Goal: Find specific page/section: Find specific page/section

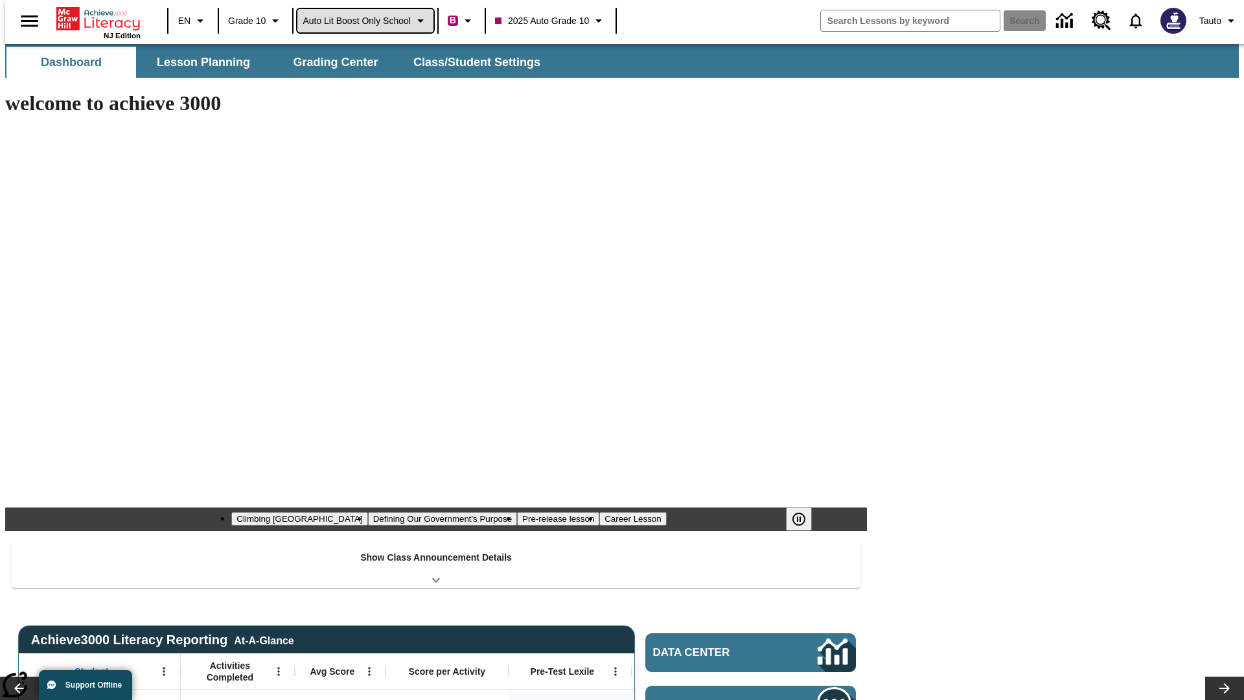
click at [365, 21] on span "Auto Lit Boost only School" at bounding box center [357, 21] width 108 height 14
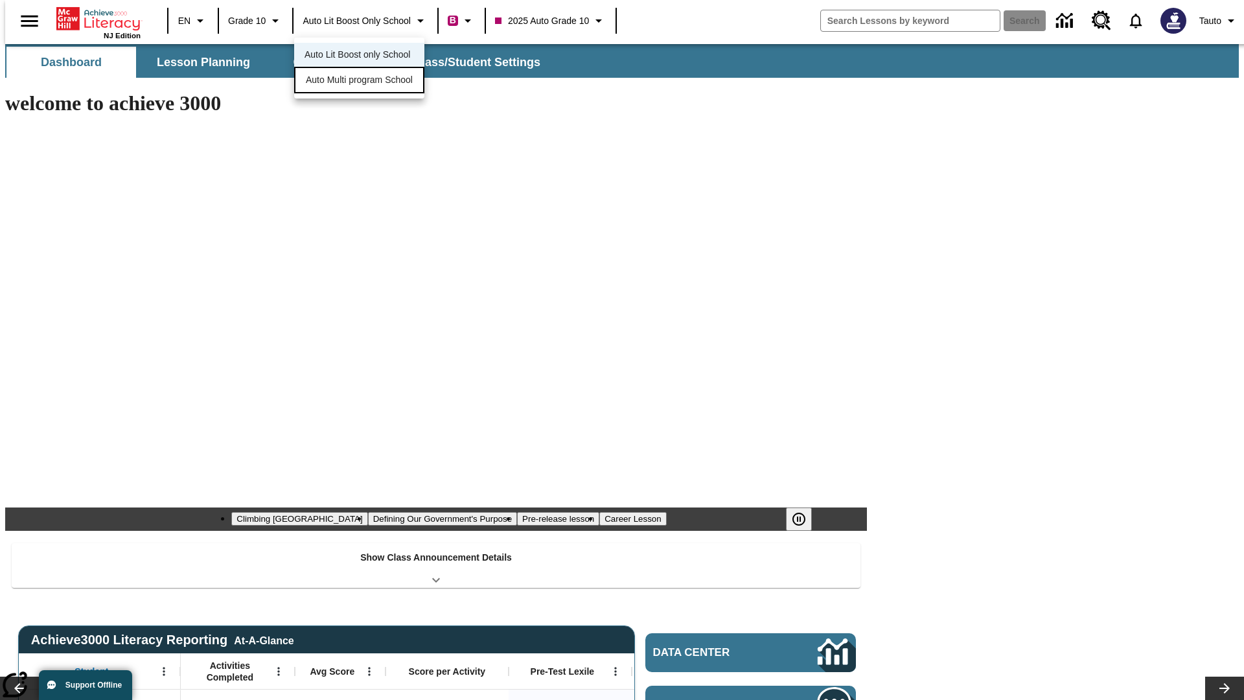
click at [363, 81] on span "Auto Multi program School" at bounding box center [359, 80] width 107 height 14
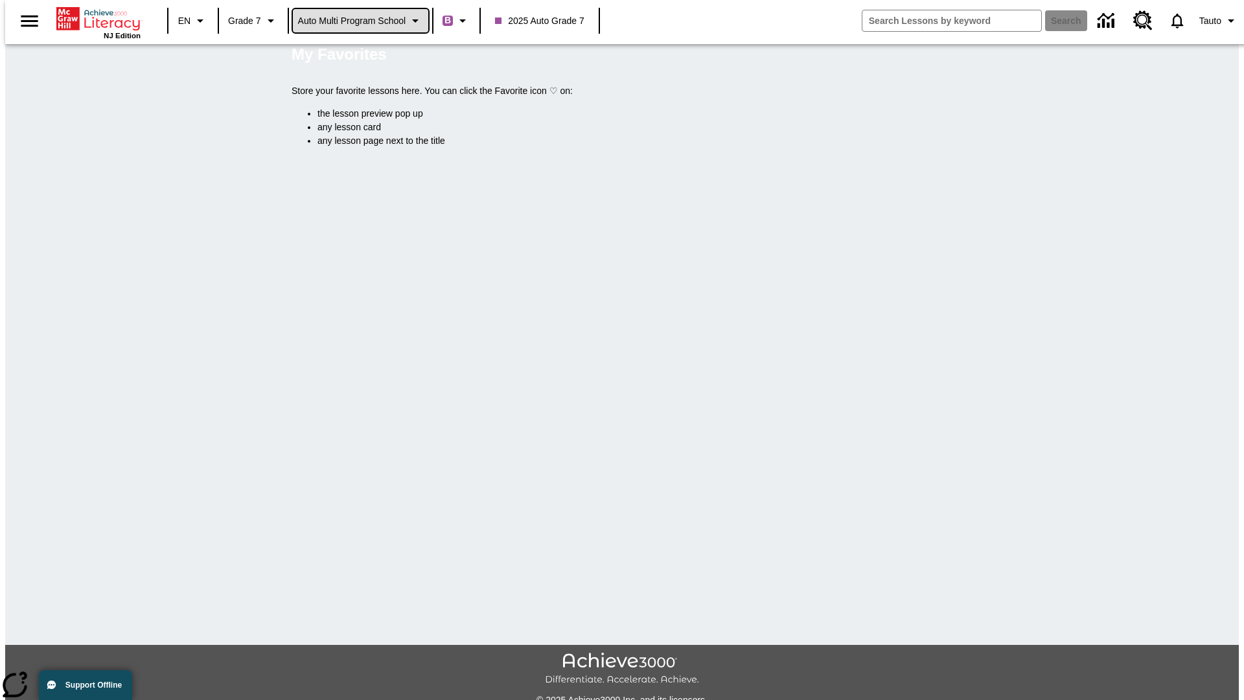
click at [361, 21] on span "Auto Multi program School" at bounding box center [352, 21] width 108 height 14
click at [356, 56] on span "Auto Lit Boost only School" at bounding box center [352, 55] width 106 height 14
